Goal: Find contact information: Find contact information

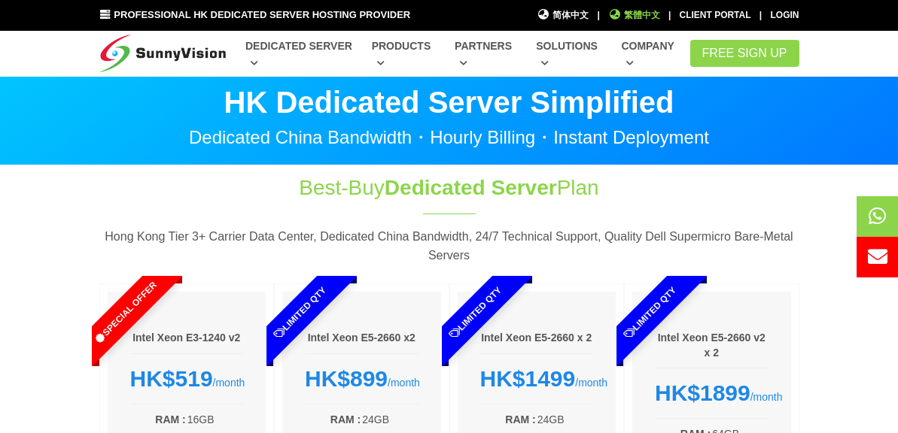
click at [660, 13] on span "繁體中文" at bounding box center [634, 15] width 52 height 14
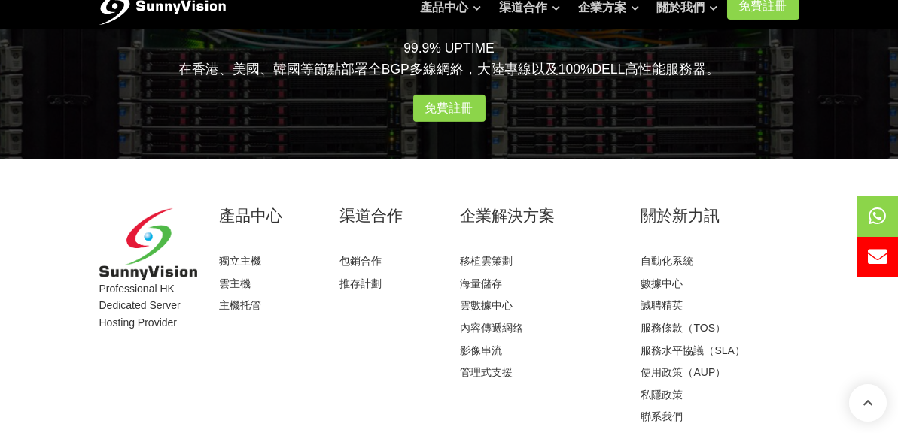
scroll to position [2068, 0]
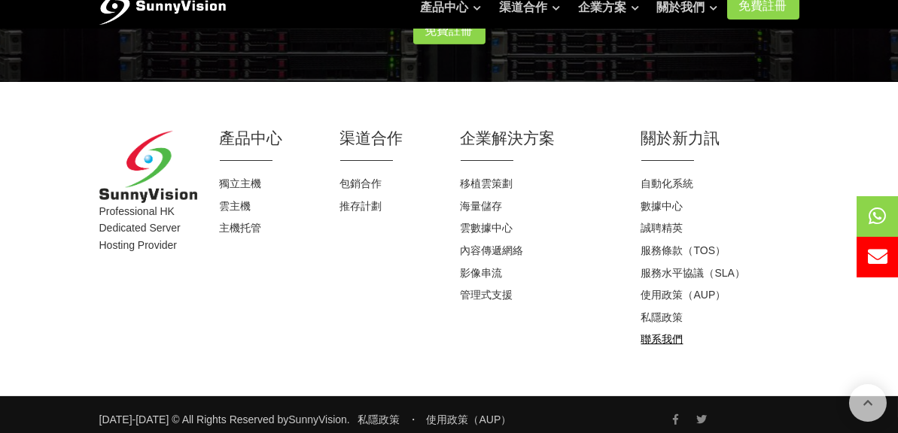
click at [683, 333] on link "聯系我們" at bounding box center [662, 339] width 42 height 12
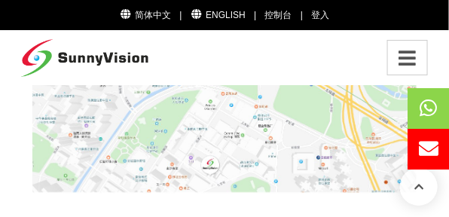
scroll to position [364, 0]
